Goal: Navigation & Orientation: Understand site structure

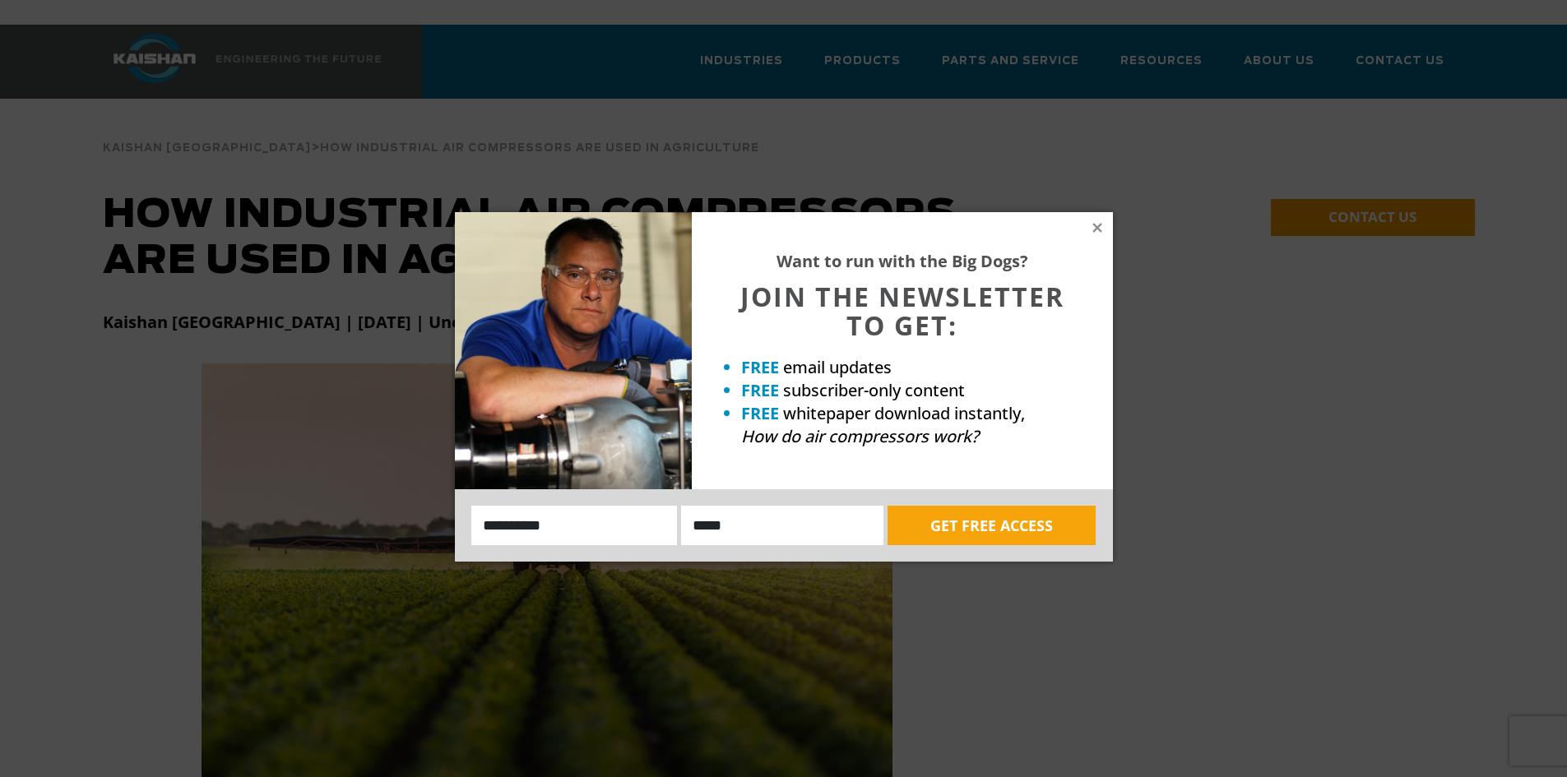
click at [1104, 225] on div "Want to run with the Big Dogs? JOIN THE NEWSLETTER TO GET: FREE email updates F…" at bounding box center [902, 350] width 421 height 277
click at [1097, 225] on icon at bounding box center [1097, 227] width 15 height 15
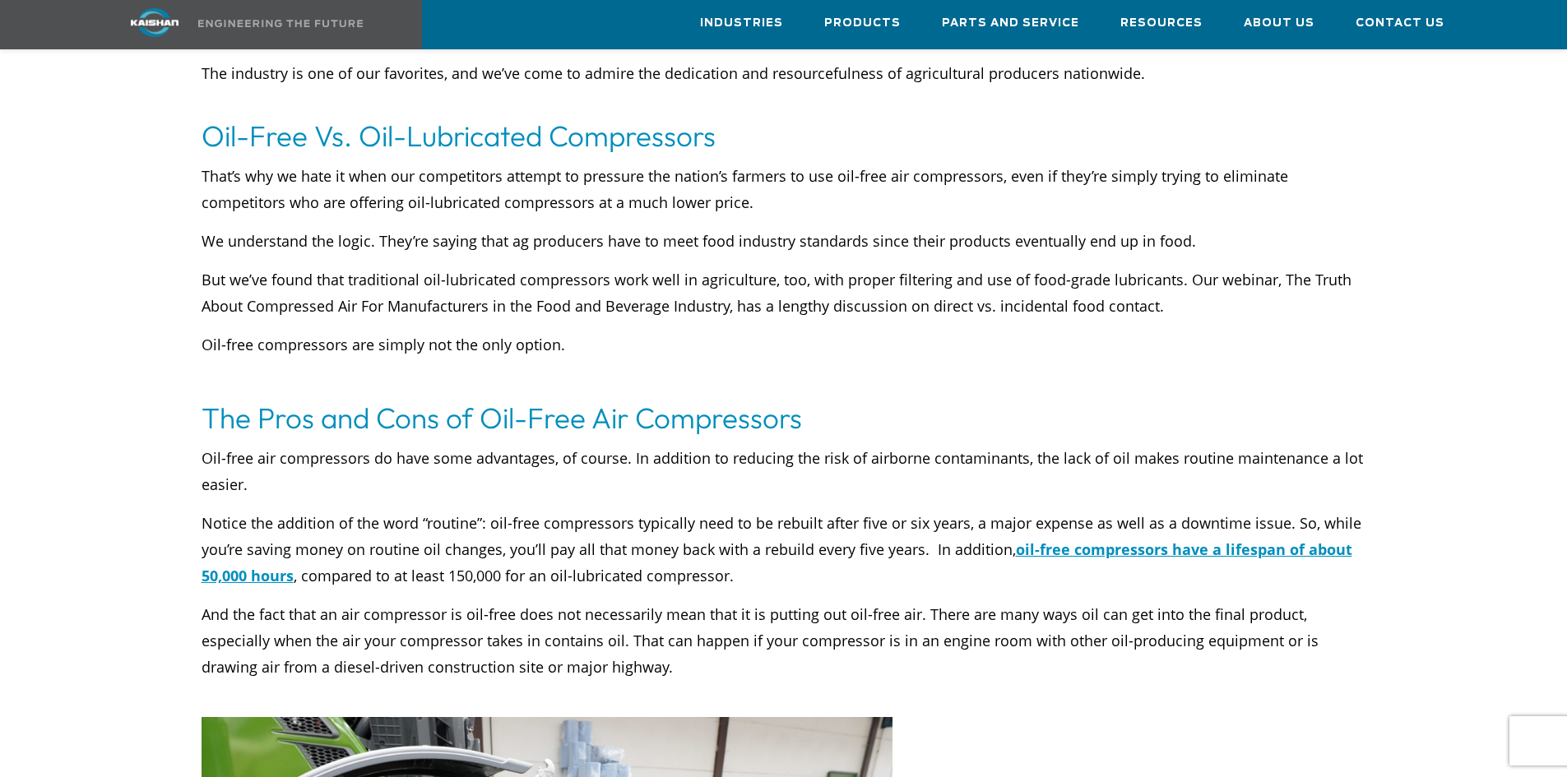
scroll to position [2633, 0]
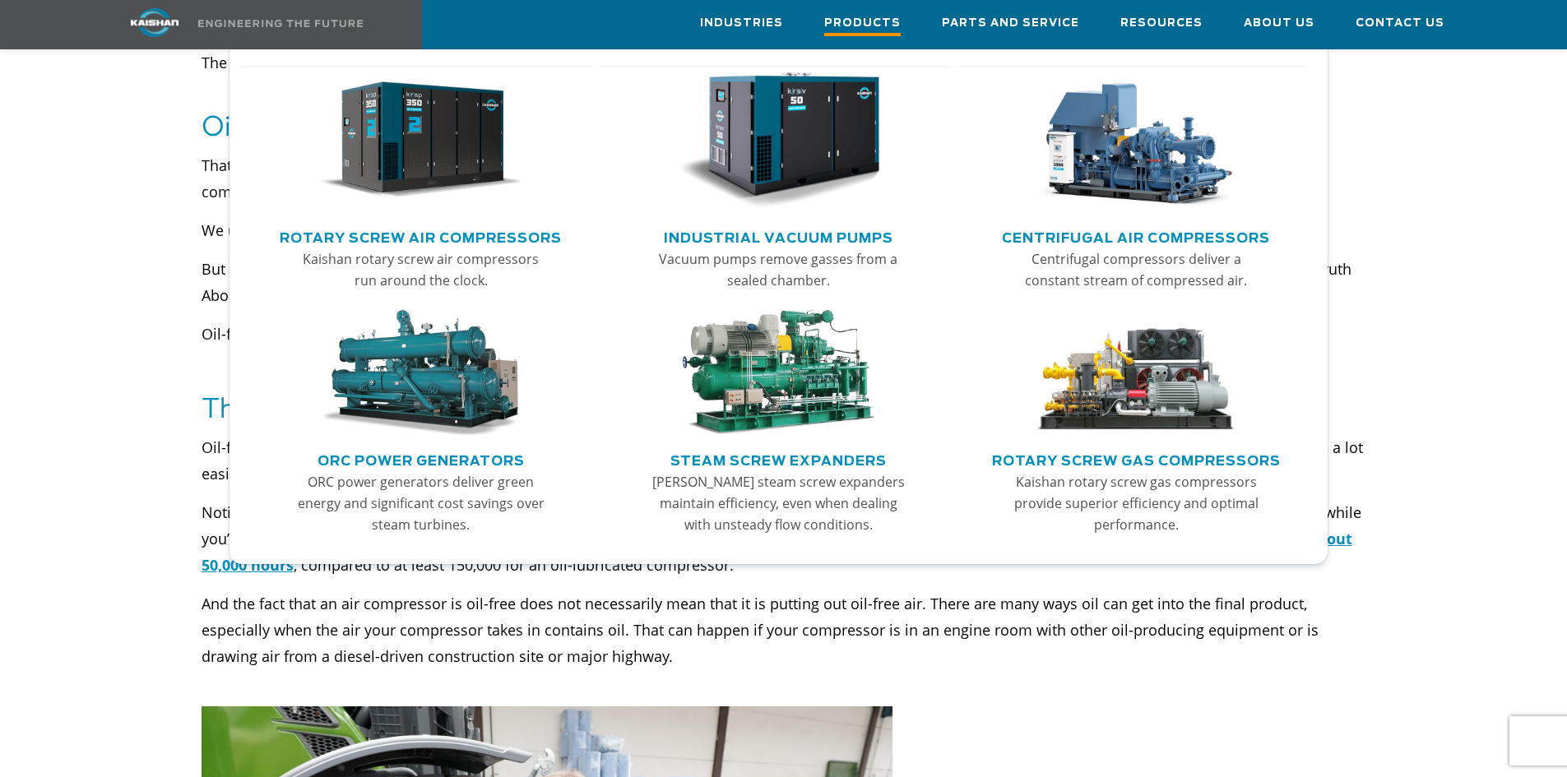
click at [888, 15] on span "Products" at bounding box center [862, 25] width 77 height 22
click at [875, 22] on span "Products" at bounding box center [862, 25] width 77 height 22
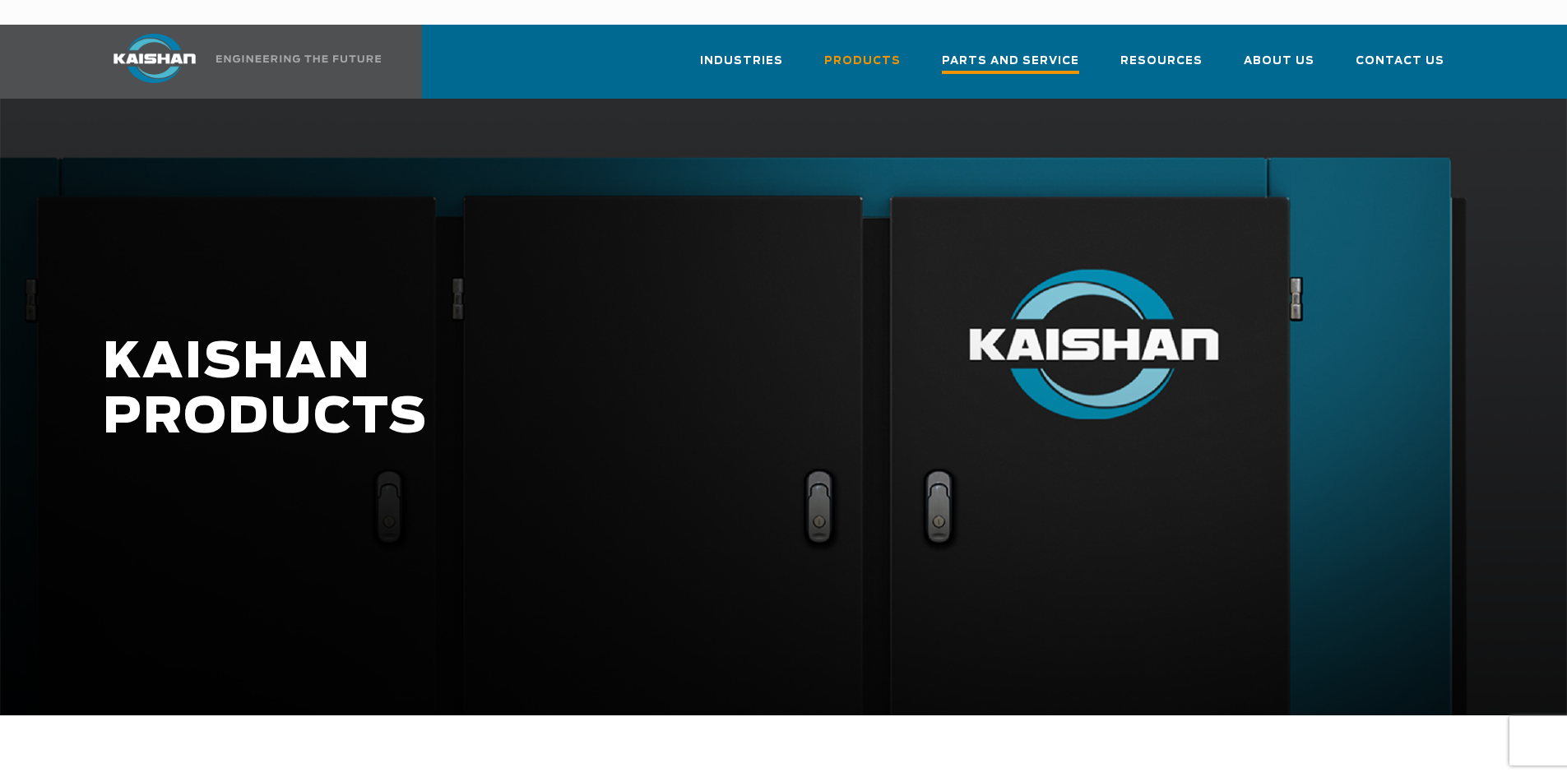
click at [1001, 52] on span "Parts and Service" at bounding box center [1010, 63] width 137 height 22
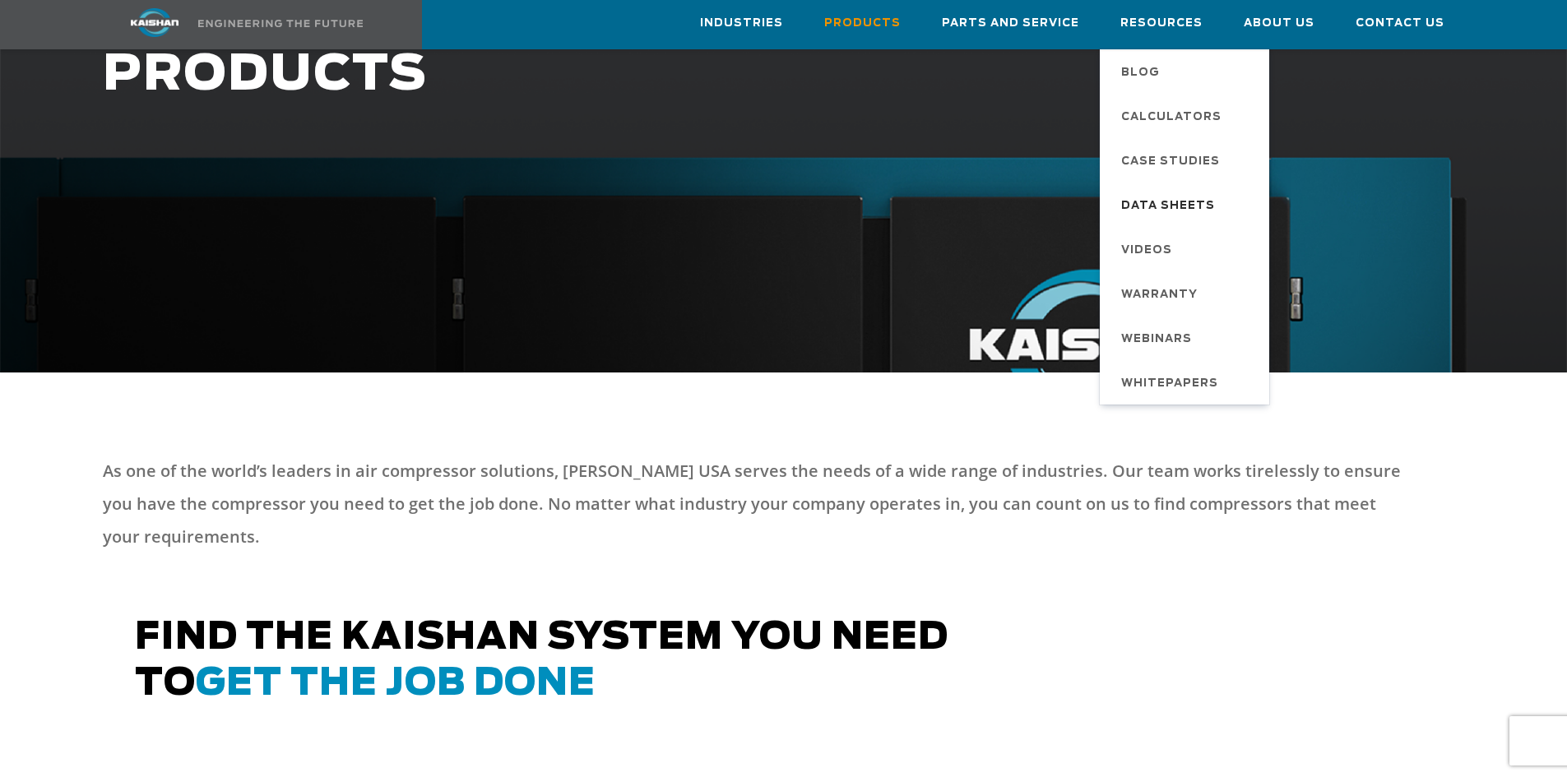
scroll to position [165, 0]
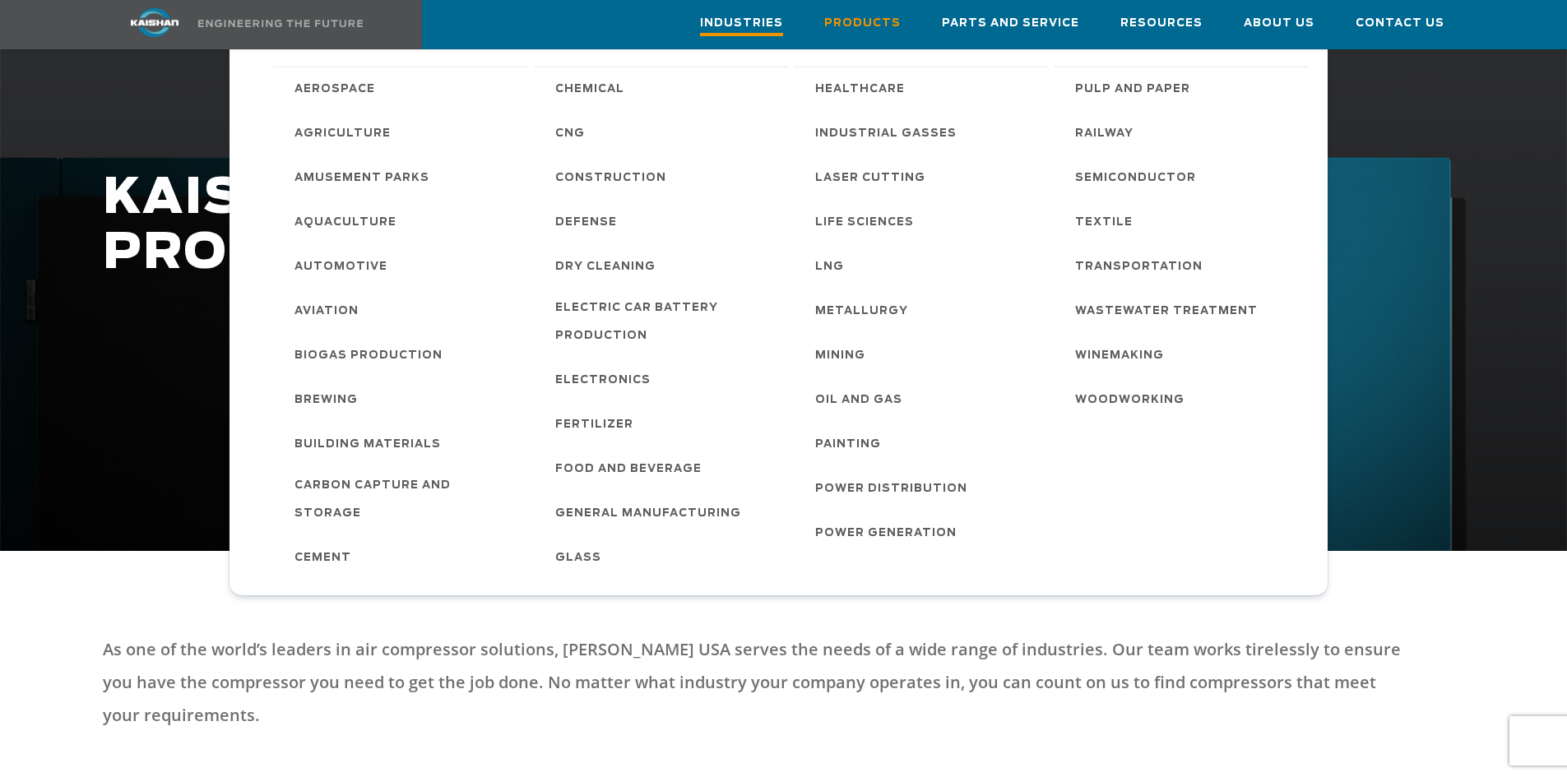
click at [774, 29] on span "Industries" at bounding box center [741, 25] width 83 height 22
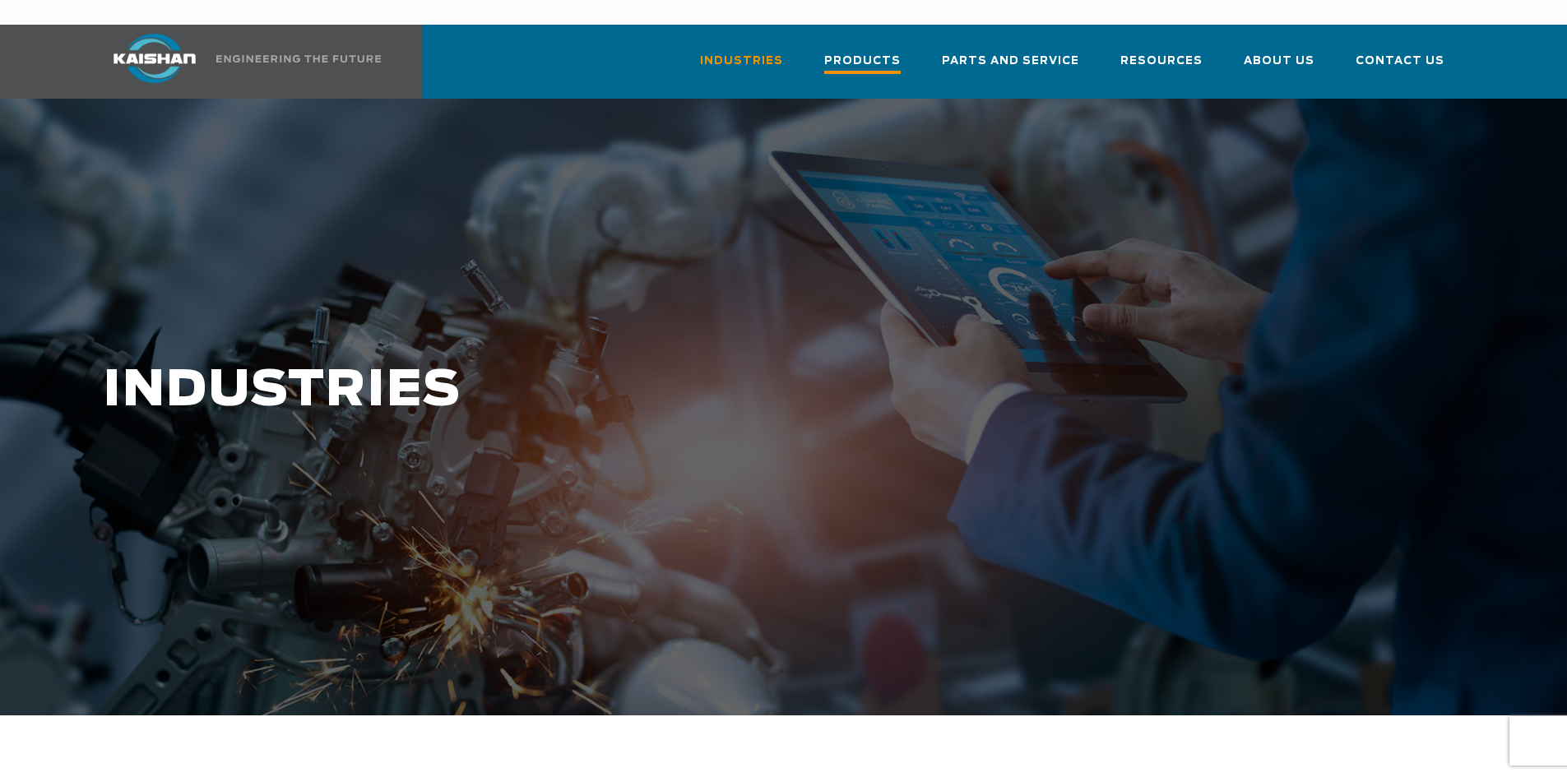
click at [892, 39] on link "Products" at bounding box center [862, 68] width 77 height 59
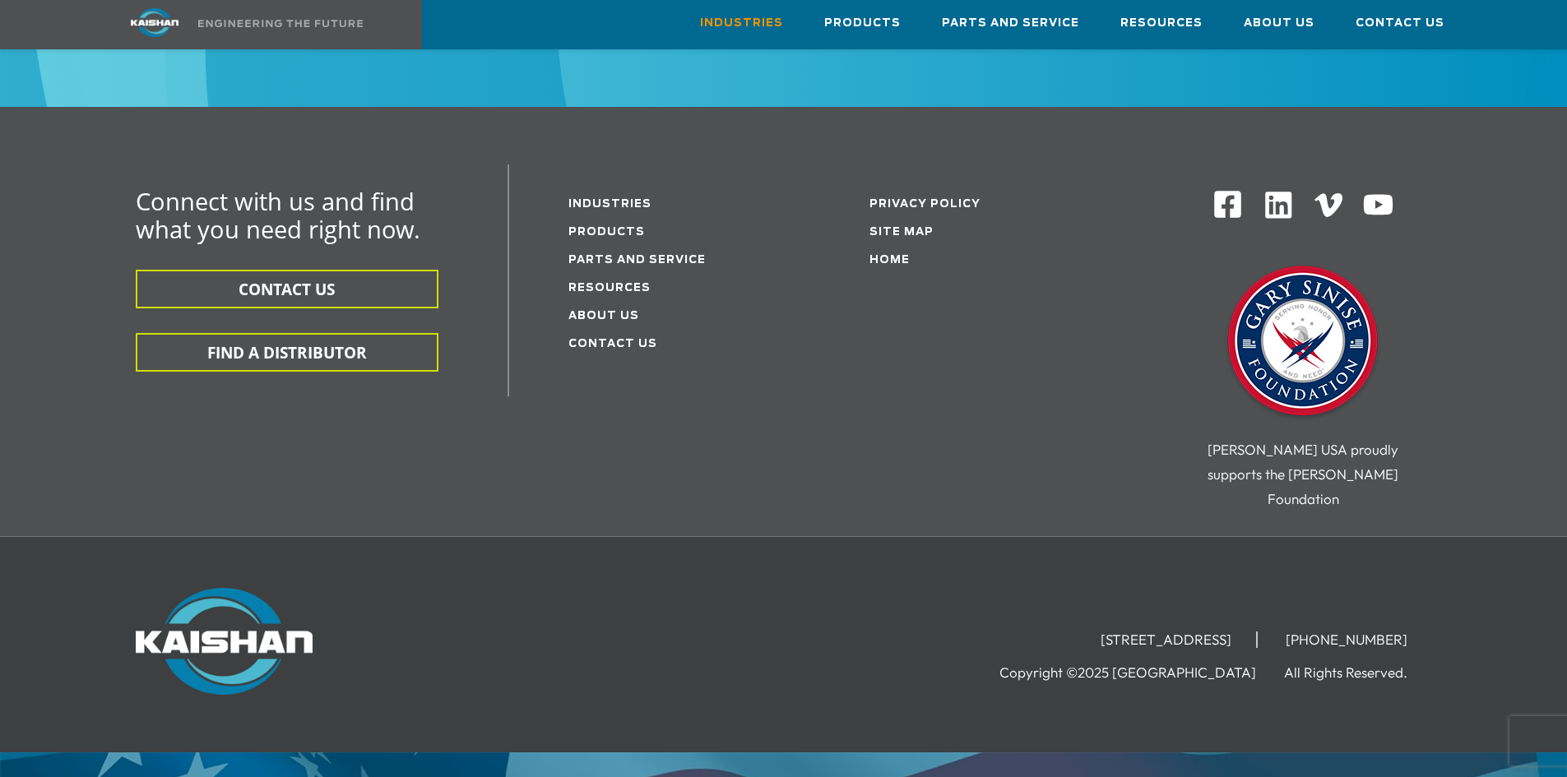
scroll to position [2026, 0]
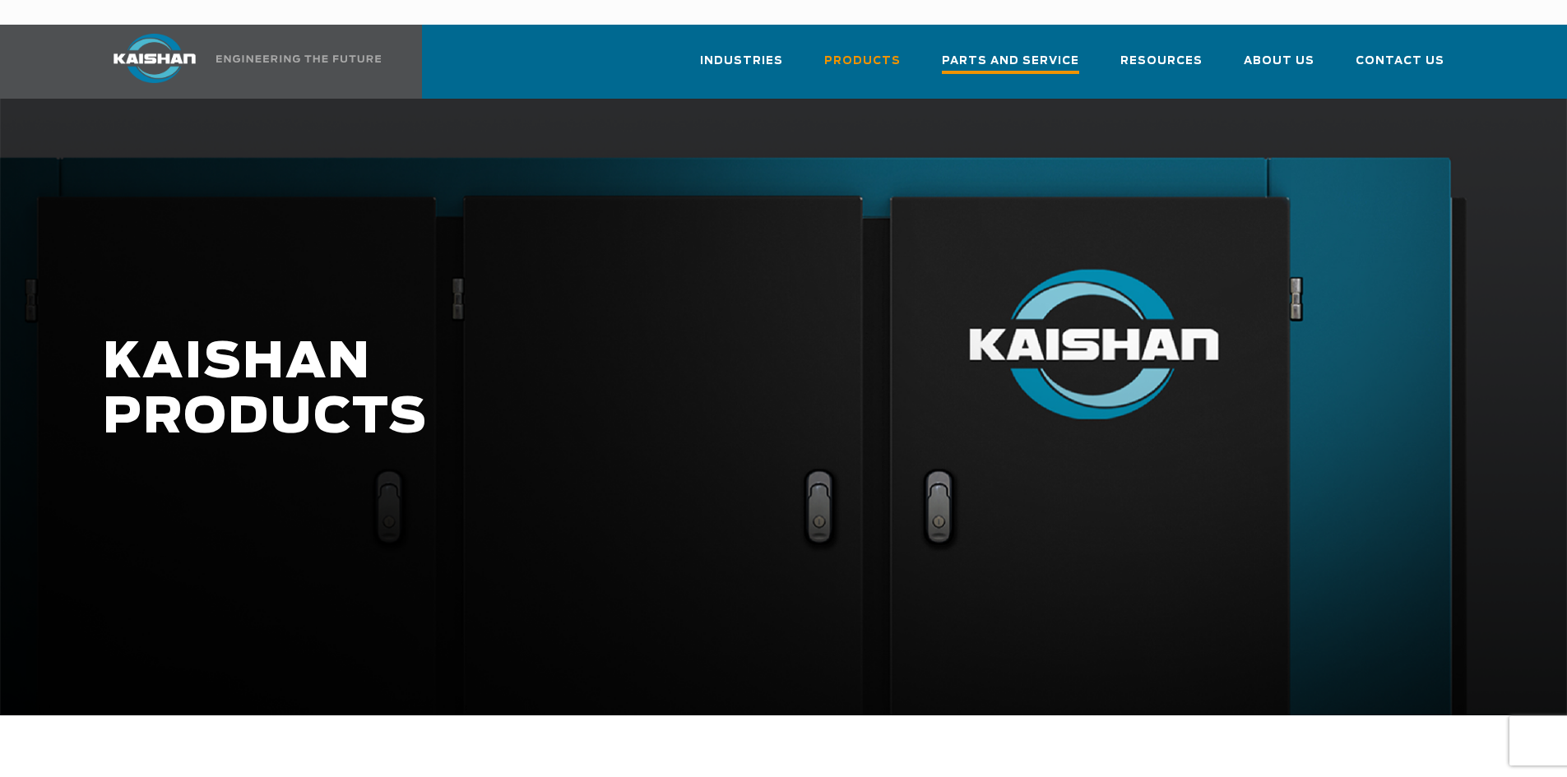
click at [1034, 39] on link "Parts and Service" at bounding box center [1010, 68] width 137 height 59
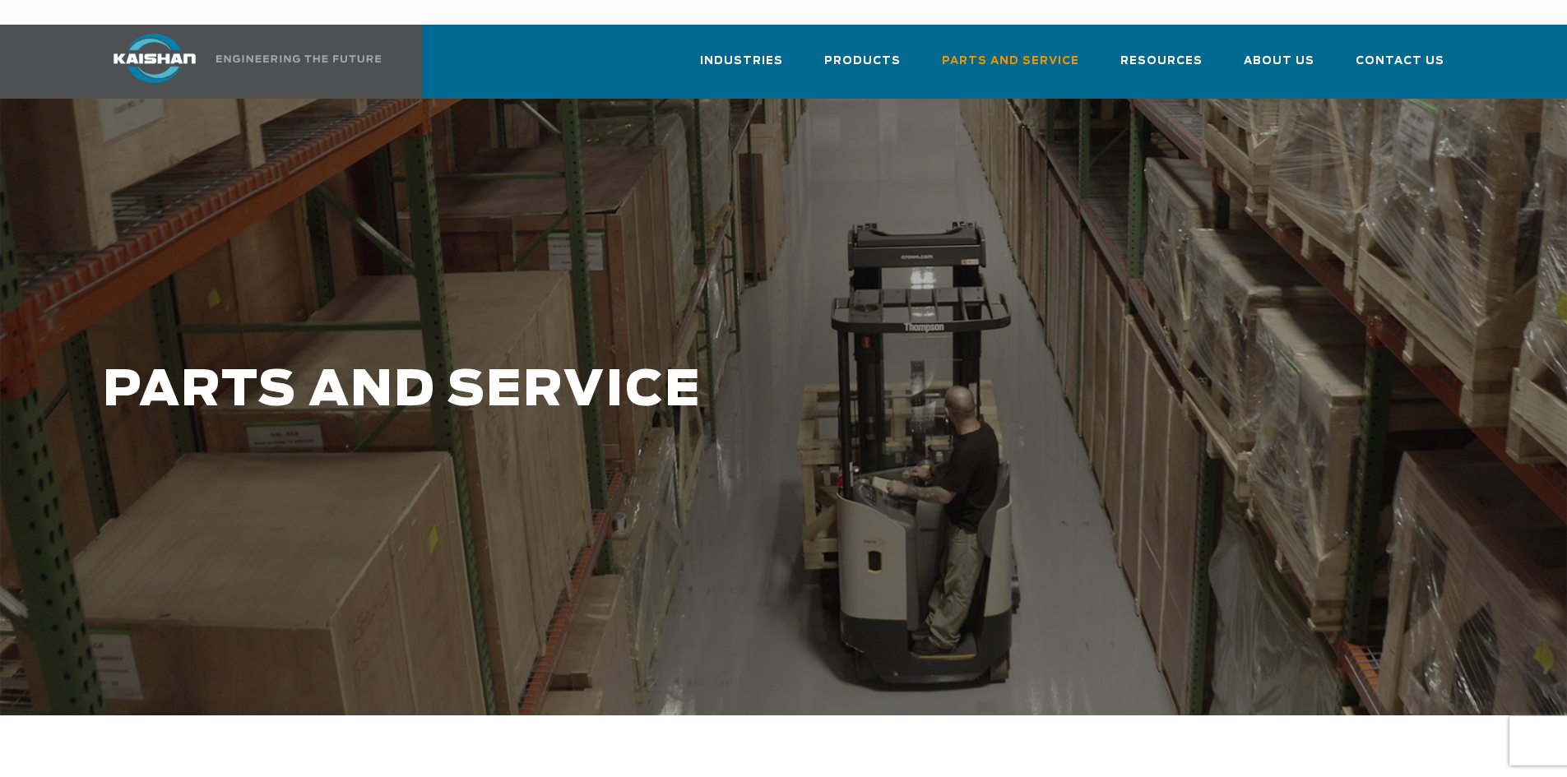
click at [668, 25] on div "Industries Aerospace Agriculture Amusement Parks Aquaculture Automotive Aviatio…" at bounding box center [779, 62] width 1372 height 74
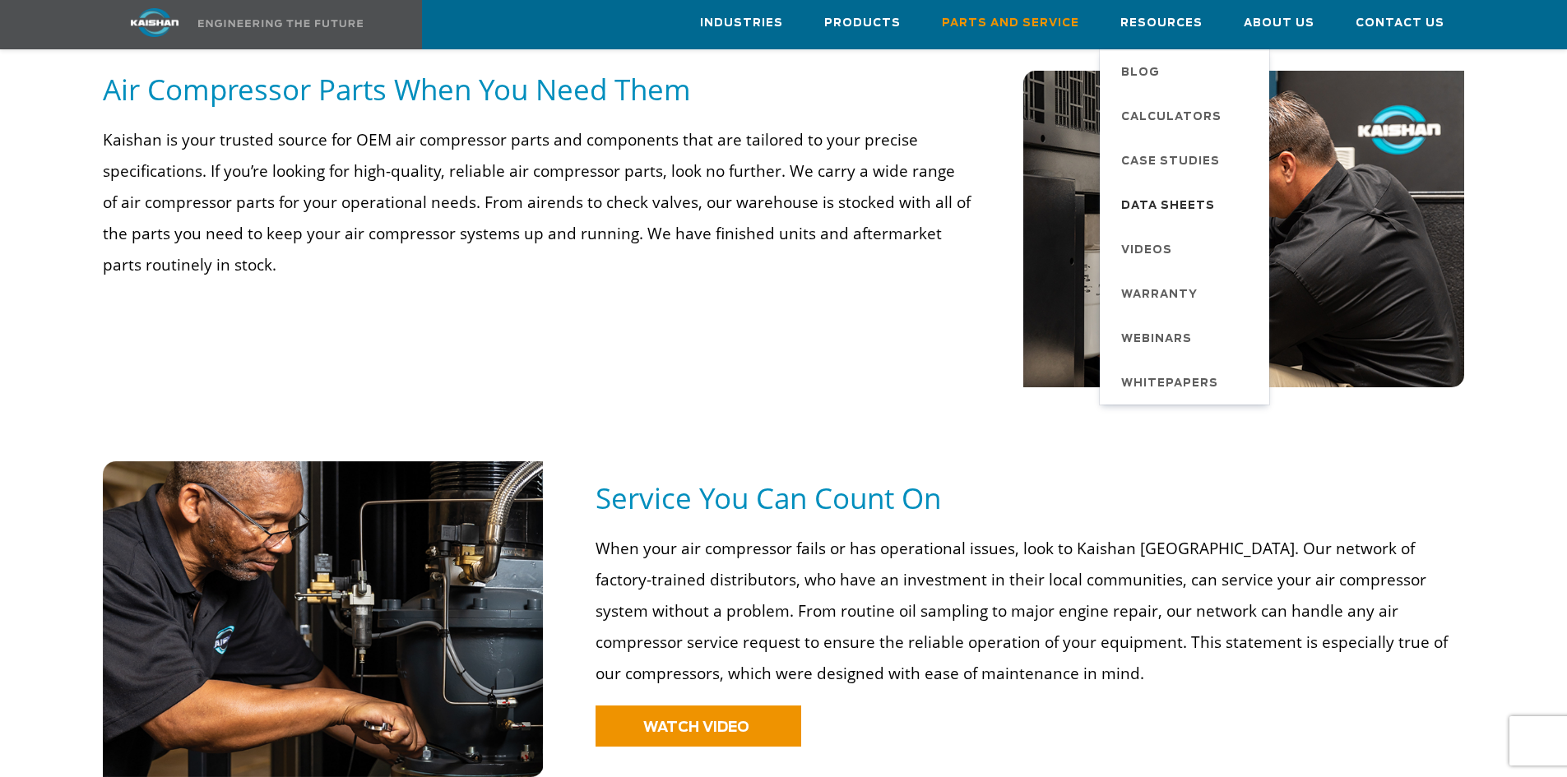
scroll to position [905, 0]
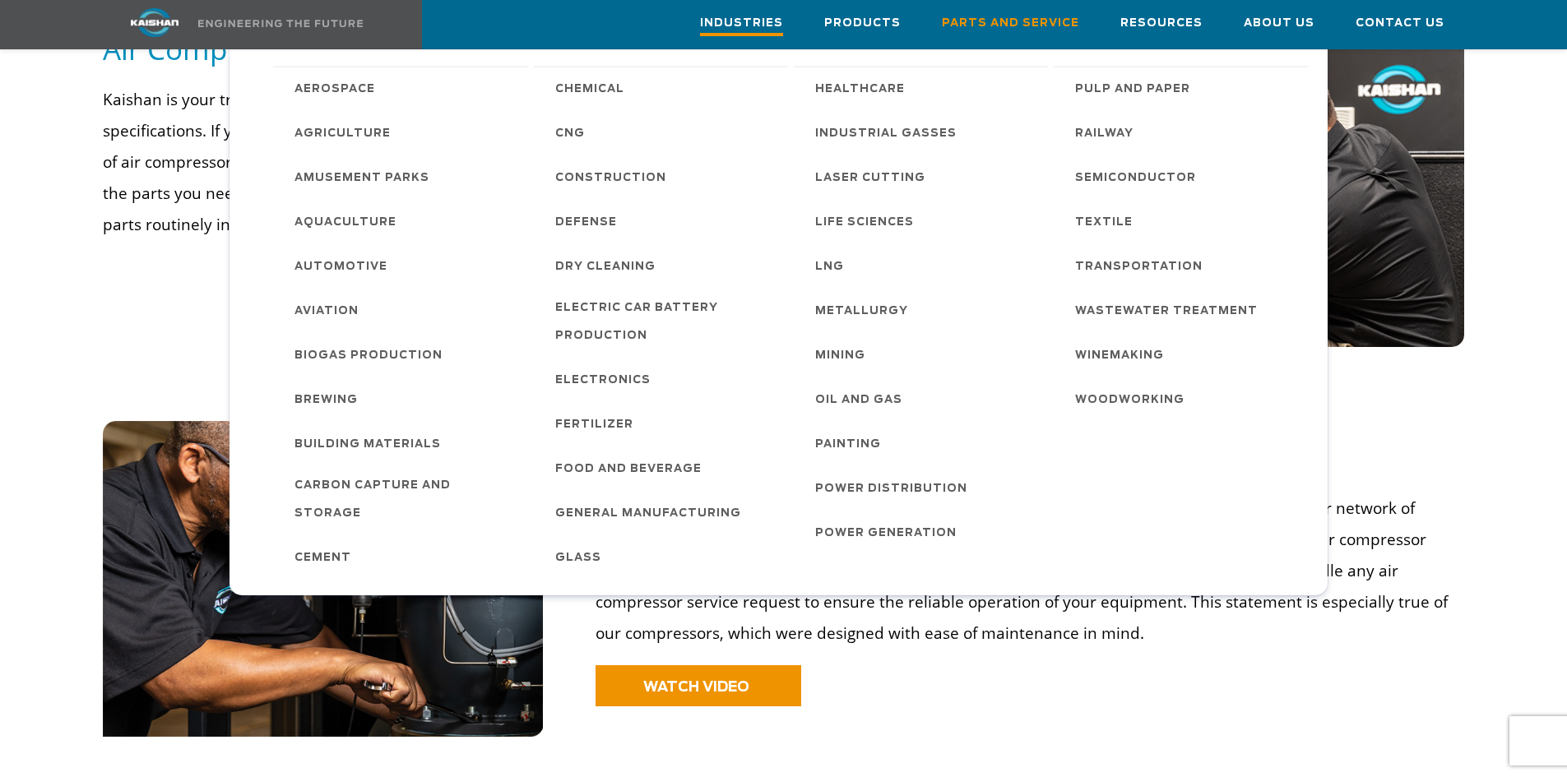
click at [783, 21] on span "Industries" at bounding box center [741, 25] width 83 height 22
